Goal: Task Accomplishment & Management: Manage account settings

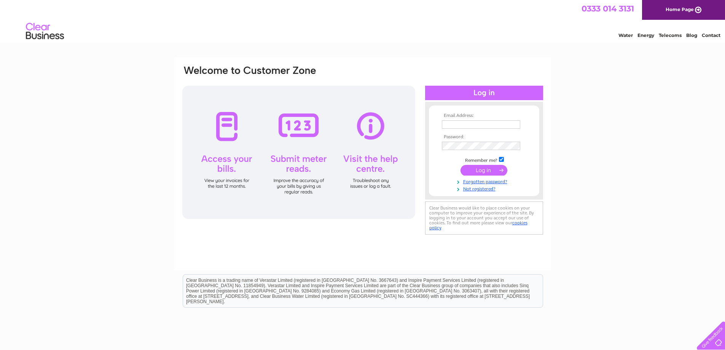
type input "[EMAIL_ADDRESS][DOMAIN_NAME]"
click at [479, 172] on input "submit" at bounding box center [484, 170] width 47 height 11
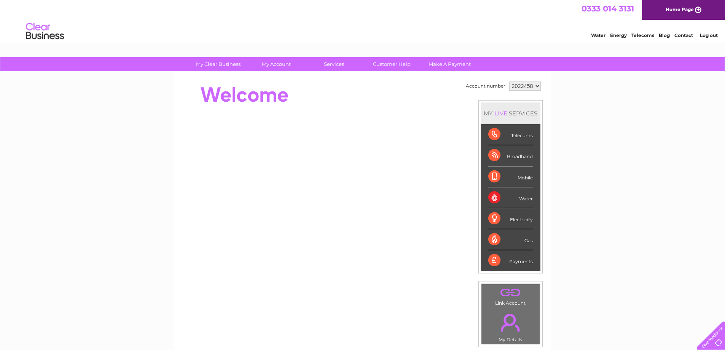
click at [508, 201] on div "Water" at bounding box center [511, 197] width 45 height 21
click at [510, 324] on link "." at bounding box center [511, 322] width 54 height 27
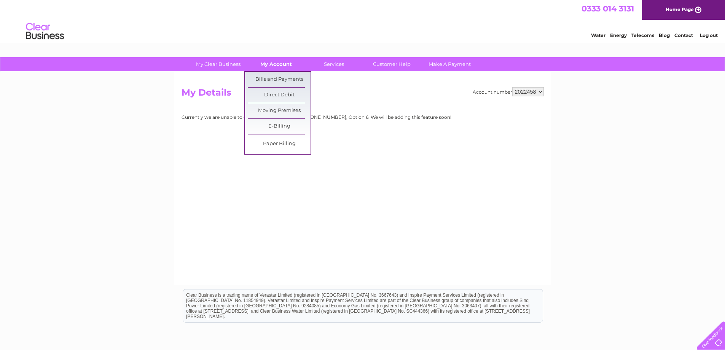
click at [274, 62] on link "My Account" at bounding box center [276, 64] width 63 height 14
click at [267, 79] on link "Bills and Payments" at bounding box center [279, 79] width 63 height 15
